Goal: Obtain resource: Obtain resource

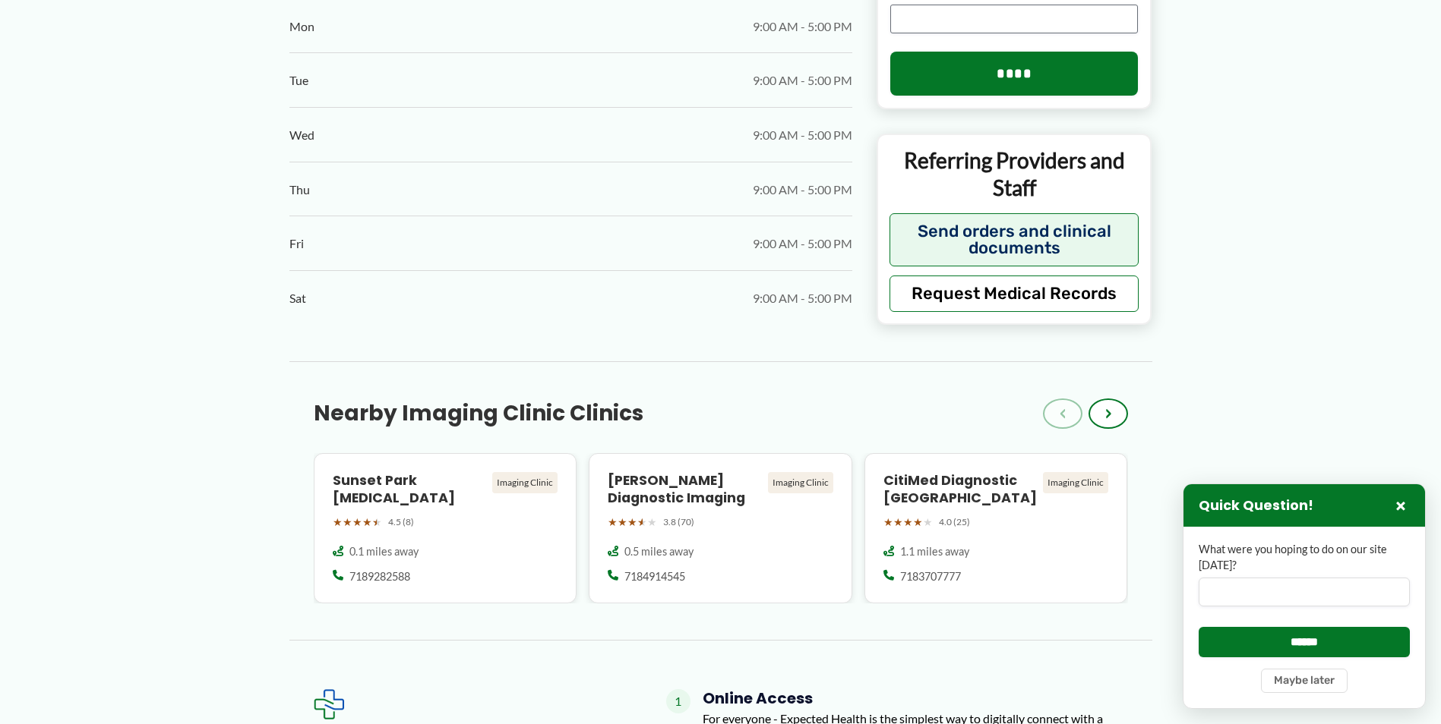
scroll to position [987, 0]
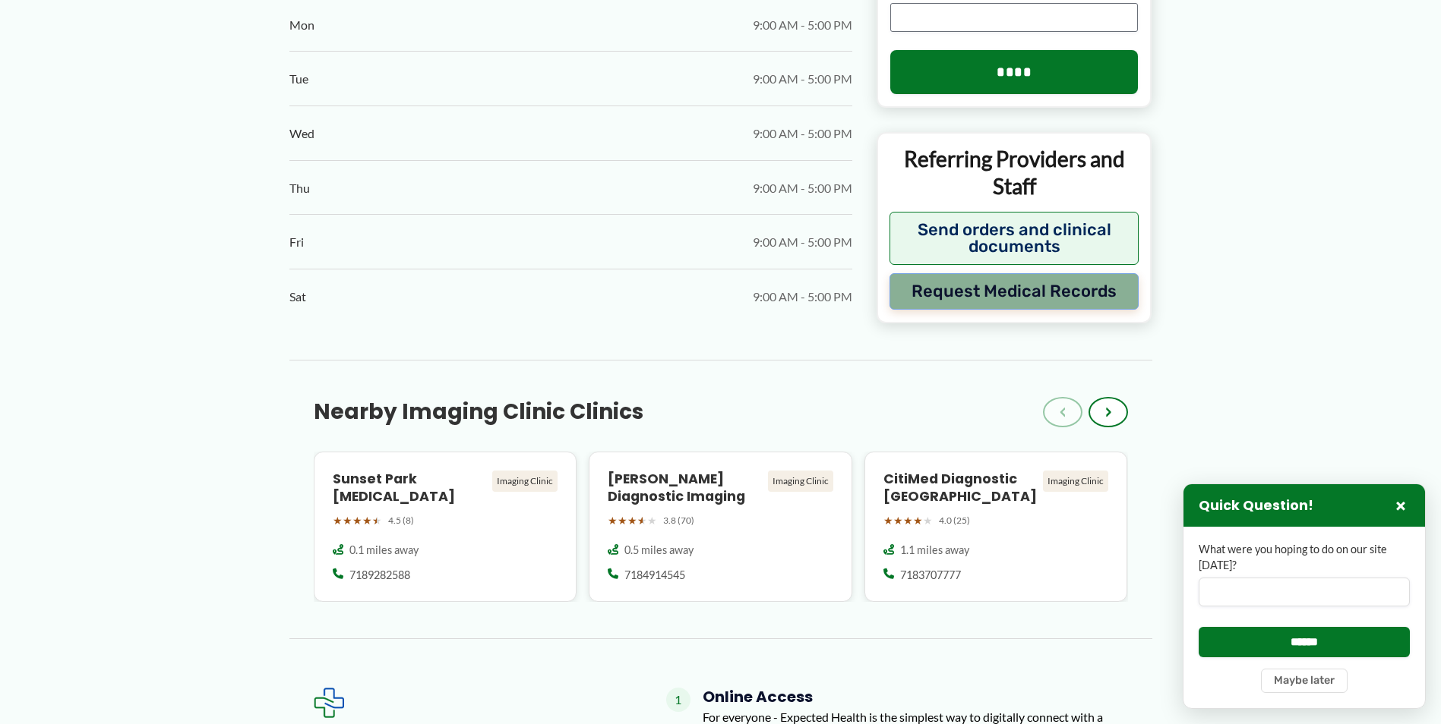
click at [1057, 273] on button "Request Medical Records" at bounding box center [1014, 291] width 250 height 36
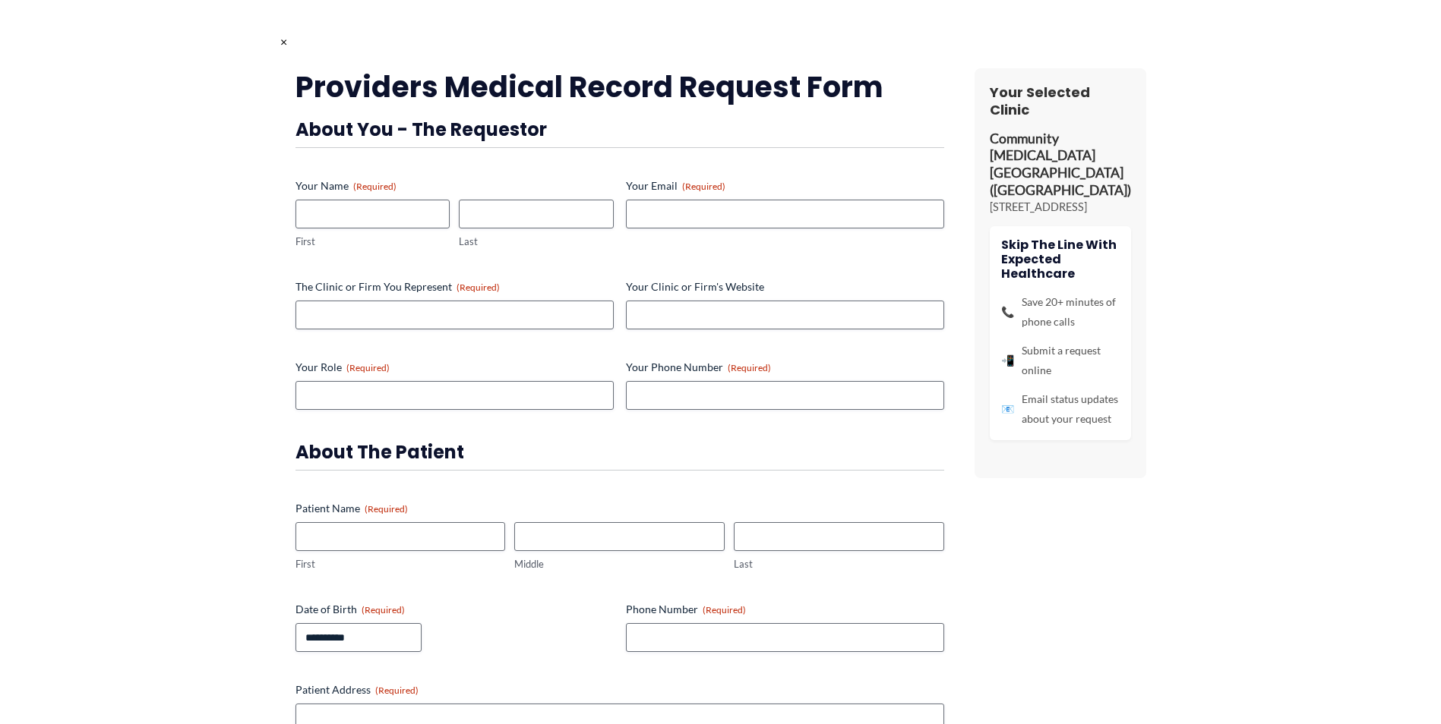
click at [71, 104] on div "× Providers Medical Record Request Form About You - The Requestor Your Name (Re…" at bounding box center [720, 362] width 1441 height 724
